Goal: Navigation & Orientation: Find specific page/section

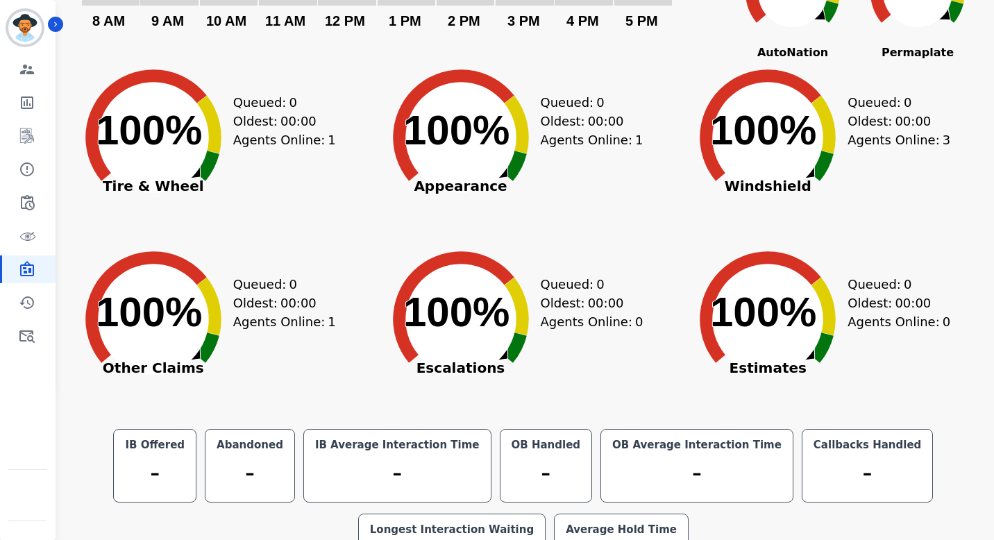
scroll to position [226, 0]
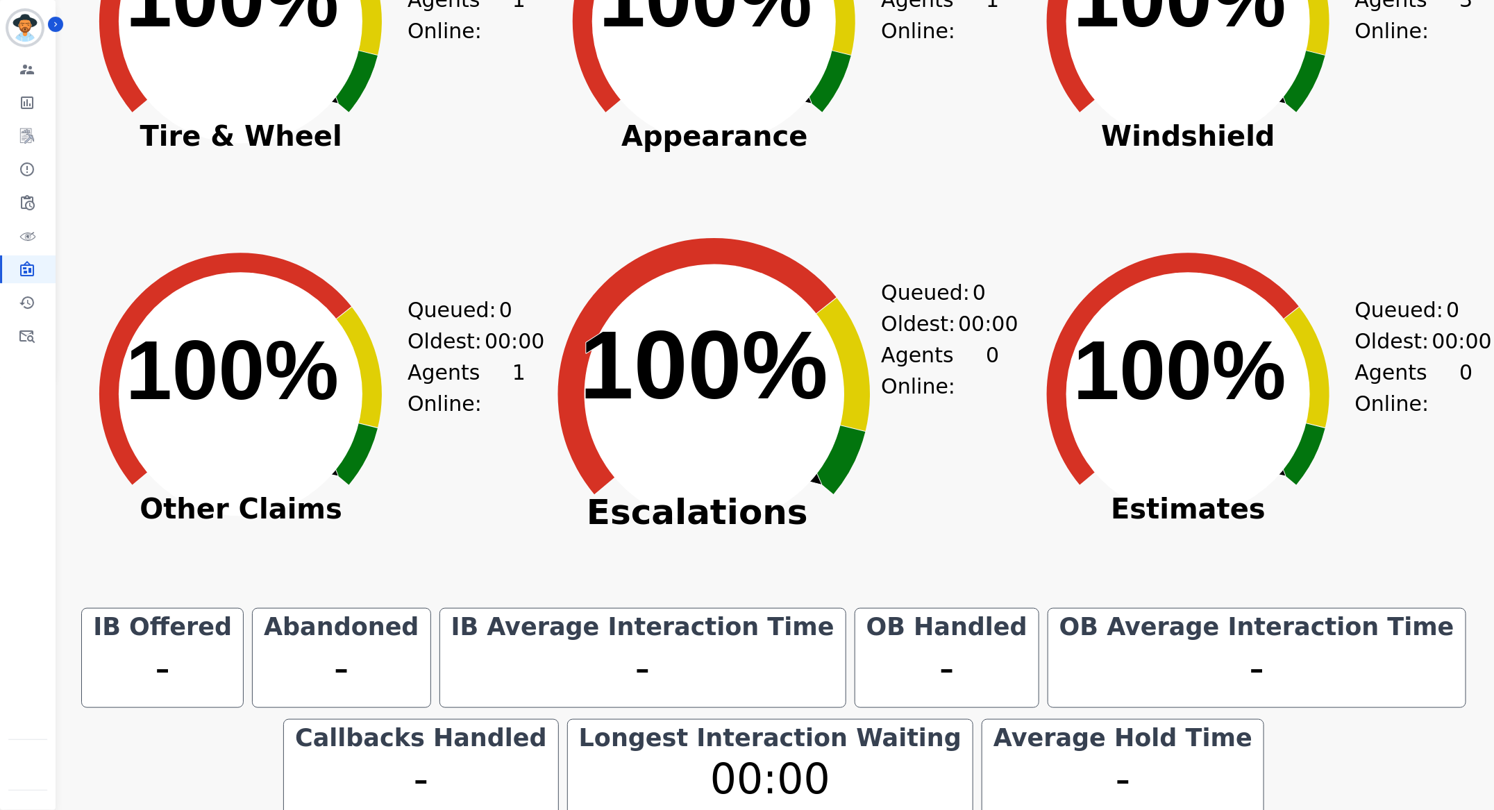
scroll to position [469, 0]
